Goal: Task Accomplishment & Management: Use online tool/utility

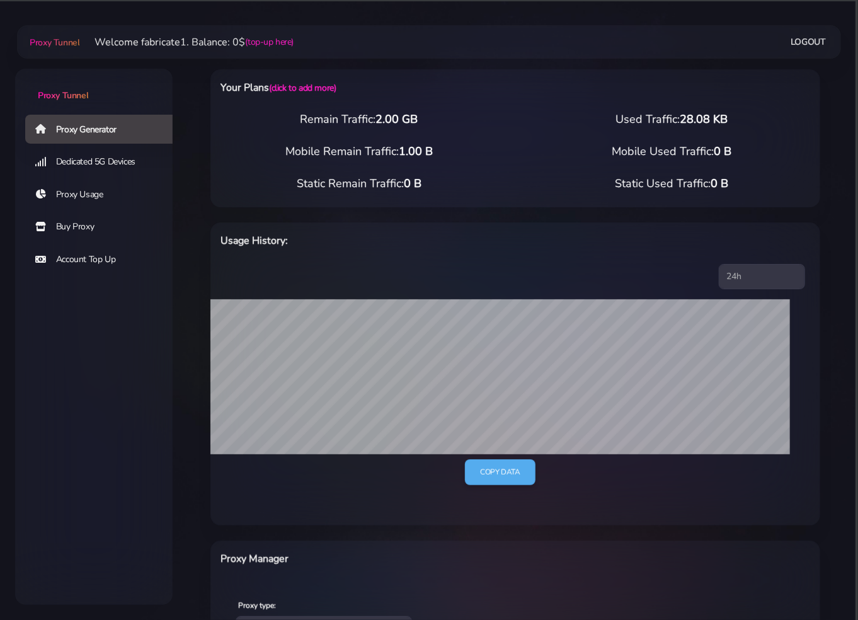
click at [844, 209] on div "Your Plans (click to add more) Remain Traffic: 2.00 GB Used Traffic: 28.08 KB M…" at bounding box center [515, 498] width 685 height 909
click at [183, 81] on div "Your Plans (click to add more) Remain Traffic: 2.00 GB Used Traffic: 28.08 KB M…" at bounding box center [515, 498] width 685 height 909
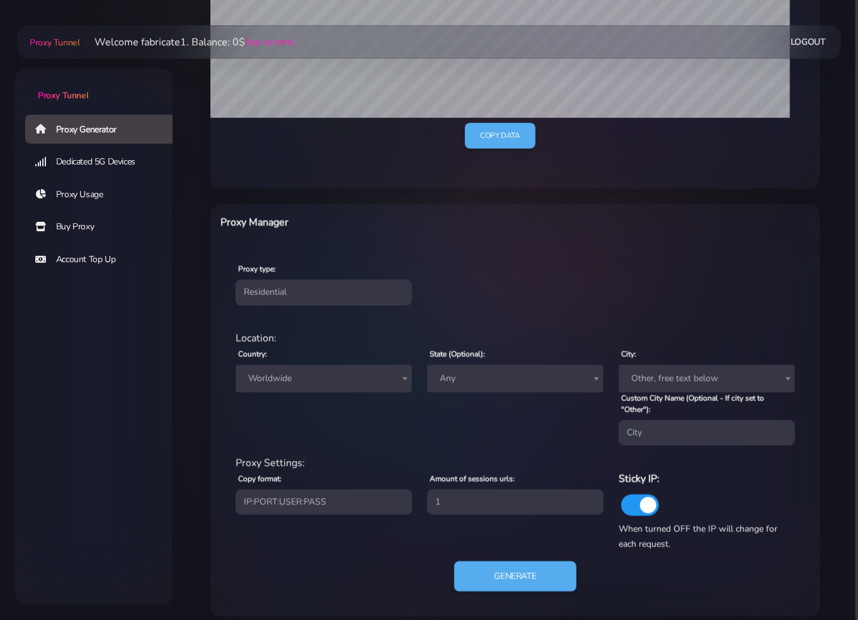
scroll to position [347, 0]
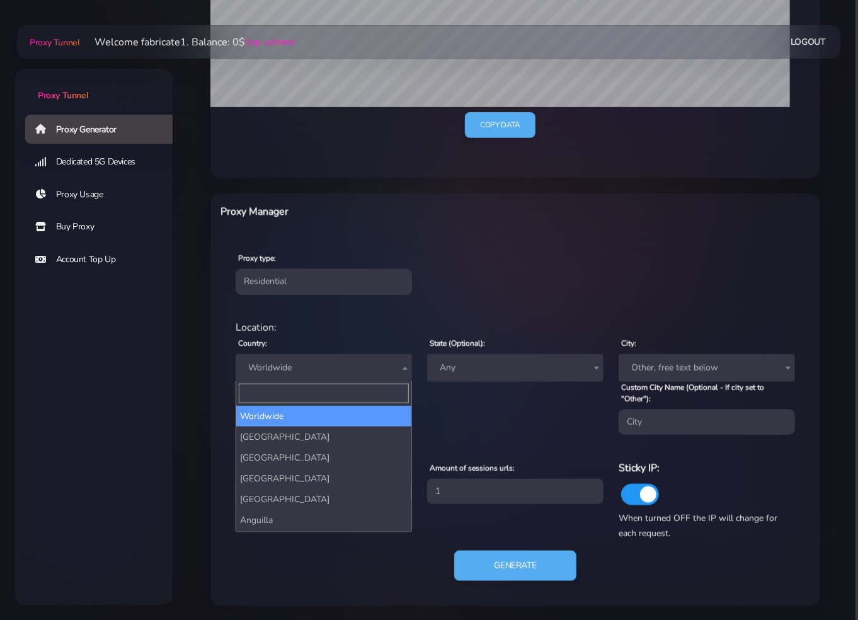
click at [365, 378] on span "Worldwide" at bounding box center [324, 368] width 176 height 28
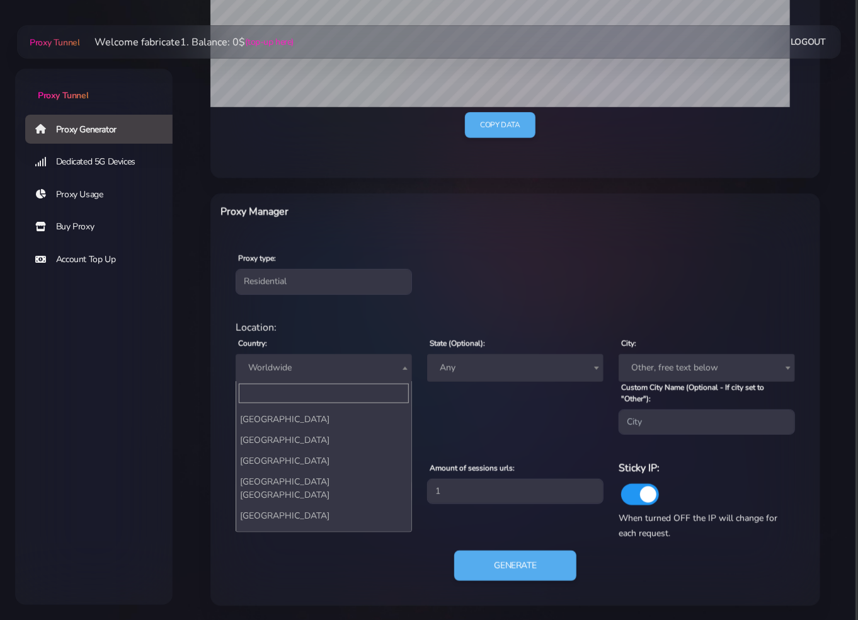
scroll to position [4845, 0]
select select "US"
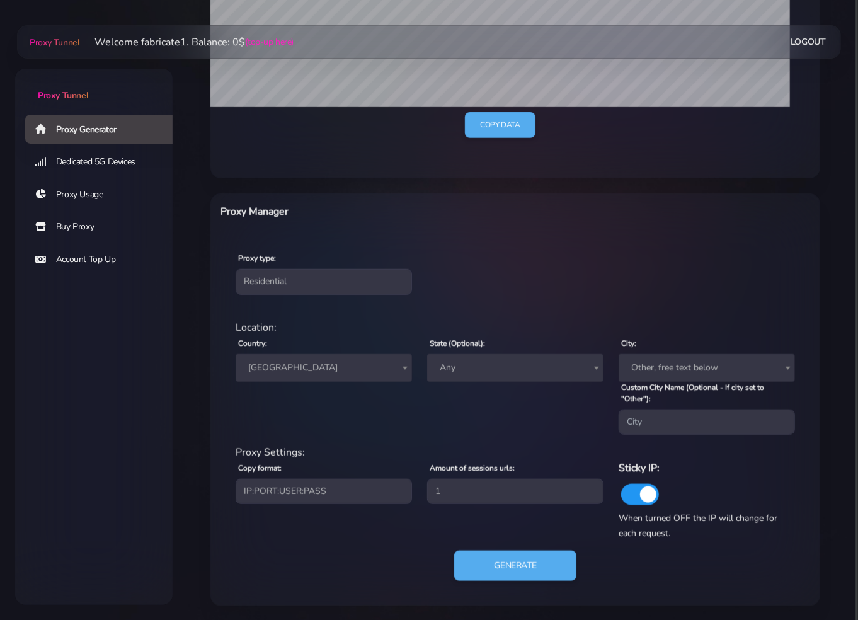
click at [731, 367] on span "Other, free text below" at bounding box center [706, 368] width 161 height 18
click at [668, 310] on div "residential Location: Country: Worldwide Andorra United Arab Emirates Afghanist…" at bounding box center [515, 458] width 590 height 296
click at [680, 365] on span "Other, free text below" at bounding box center [706, 368] width 161 height 18
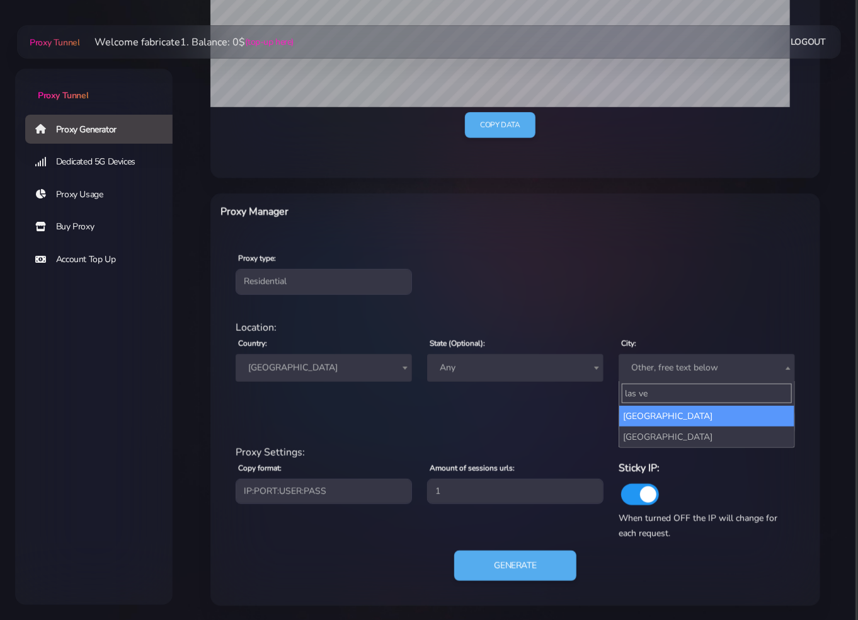
type input "las ve"
select select "Las Vegas"
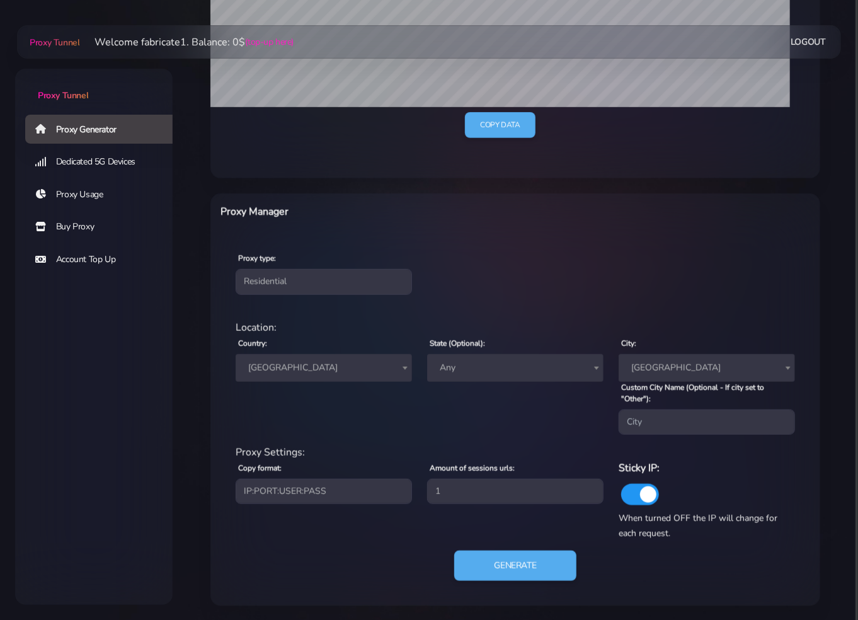
click at [557, 420] on div "State (Optional): Any Alaska Alabama Arkansas Arizona California Colorado Conne…" at bounding box center [516, 385] width 192 height 100
click at [393, 436] on div "Location: Country: Worldwide Andorra United Arab Emirates Afghanistan Antigua a…" at bounding box center [515, 382] width 575 height 125
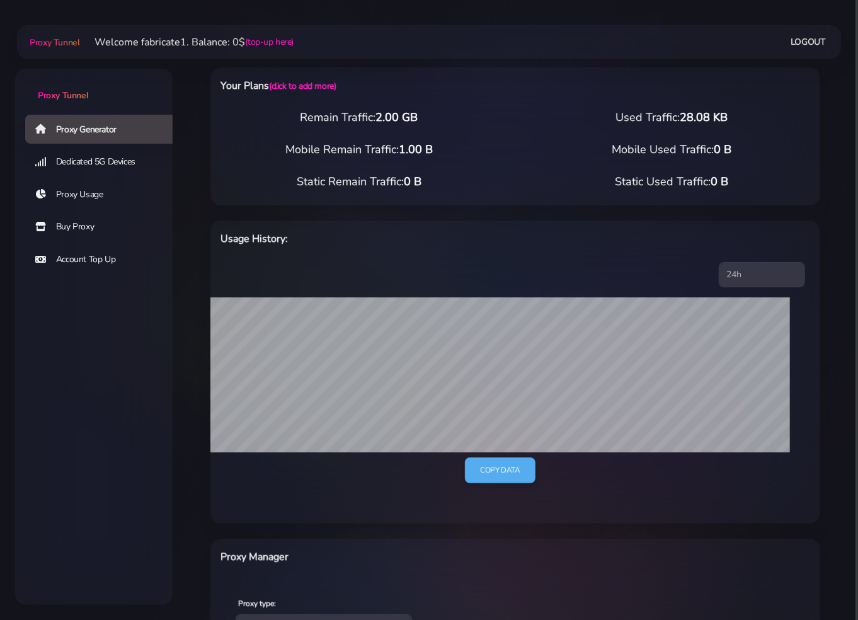
scroll to position [0, 0]
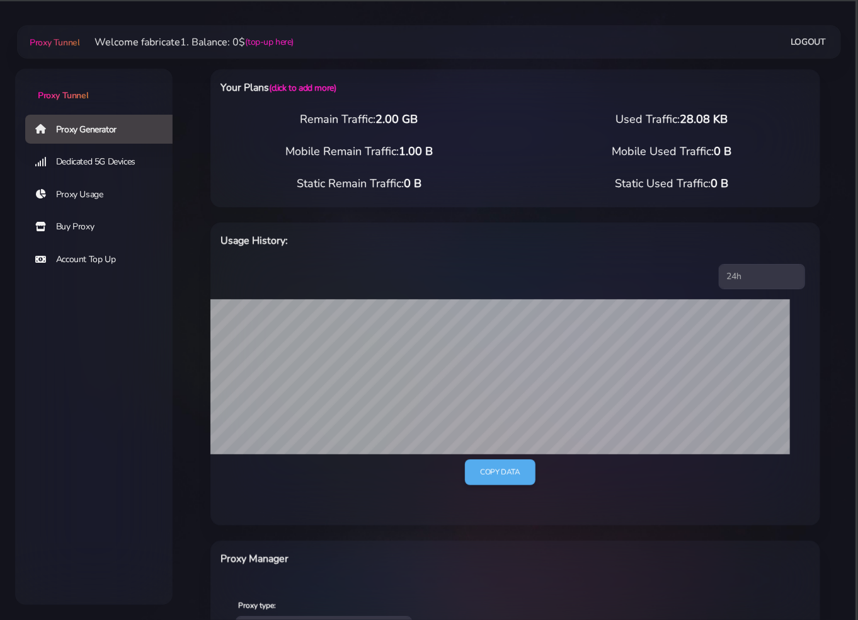
click at [123, 164] on link "Dedicated 5G Devices" at bounding box center [103, 161] width 157 height 29
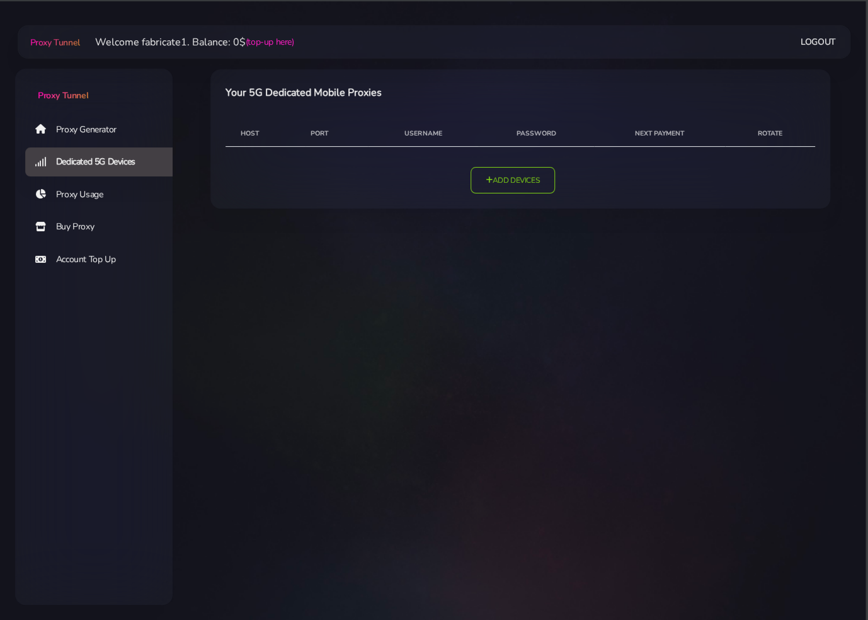
click at [100, 193] on link "Proxy Usage" at bounding box center [103, 194] width 157 height 29
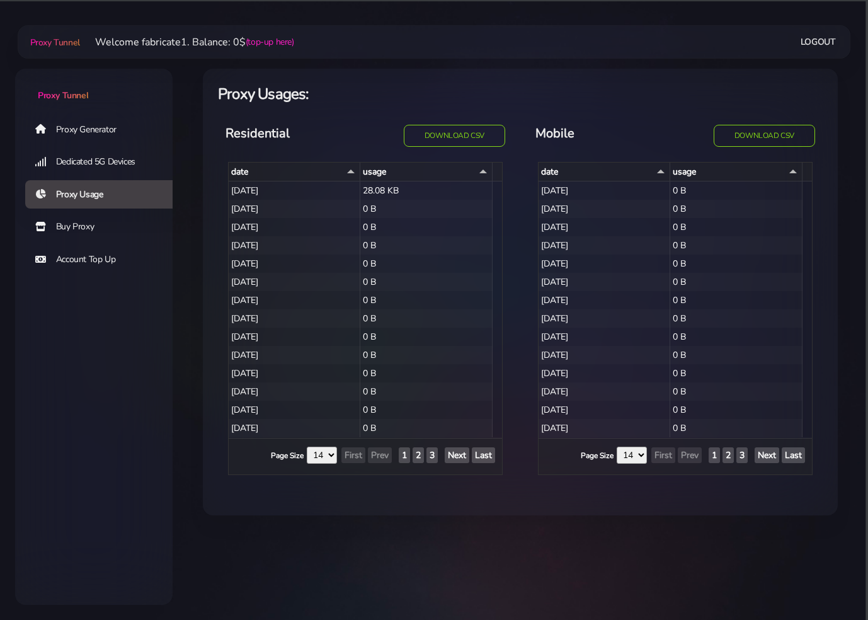
select select "14"
click at [93, 222] on link "Buy Proxy" at bounding box center [103, 226] width 157 height 29
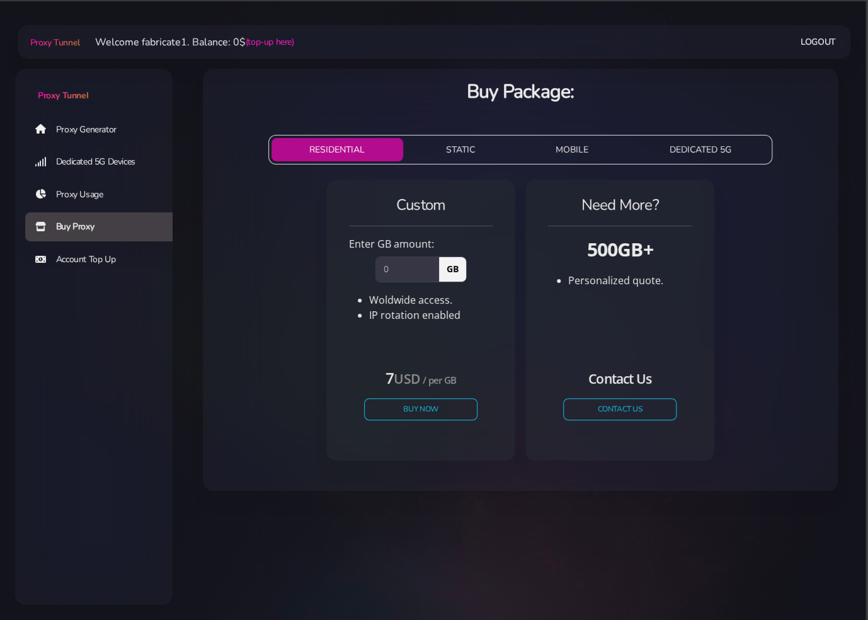
click at [104, 126] on link "Proxy Generator" at bounding box center [103, 129] width 157 height 29
